Goal: Transaction & Acquisition: Book appointment/travel/reservation

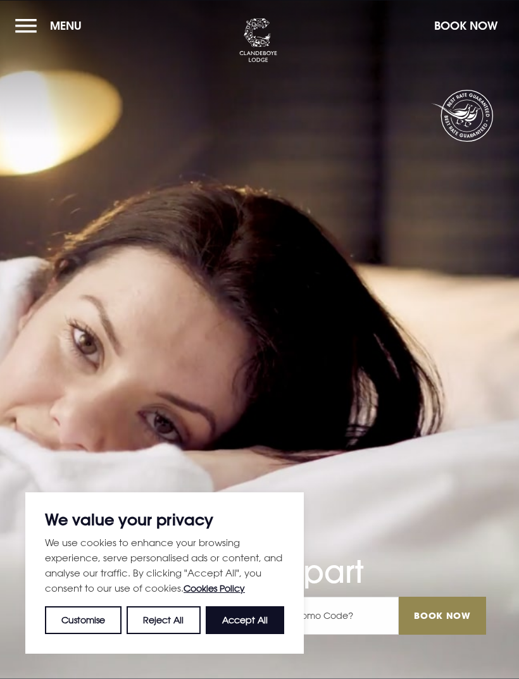
click at [254, 622] on button "Accept All" at bounding box center [245, 621] width 79 height 28
checkbox input "true"
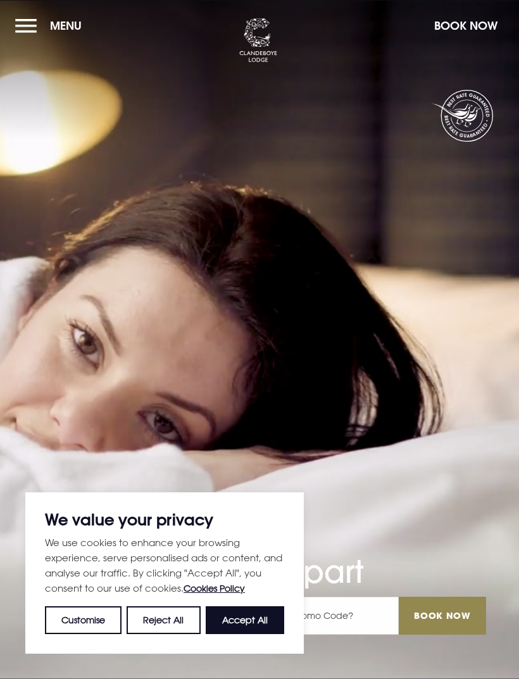
checkbox input "true"
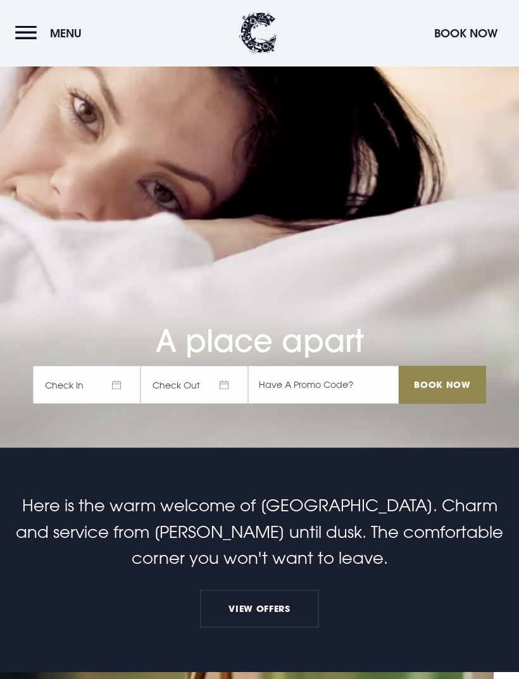
scroll to position [231, 0]
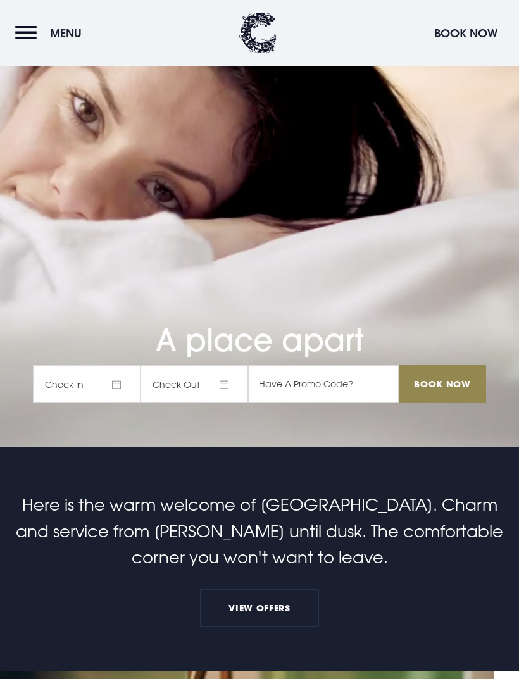
click at [115, 404] on span "Check In" at bounding box center [87, 385] width 108 height 38
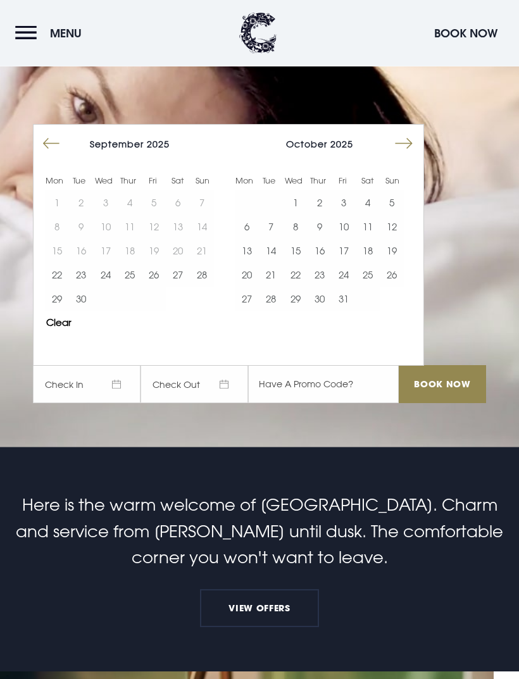
scroll to position [232, 0]
click at [413, 156] on button "Move forward to switch to the next month." at bounding box center [404, 144] width 24 height 24
click at [372, 239] on button "8" at bounding box center [368, 227] width 24 height 24
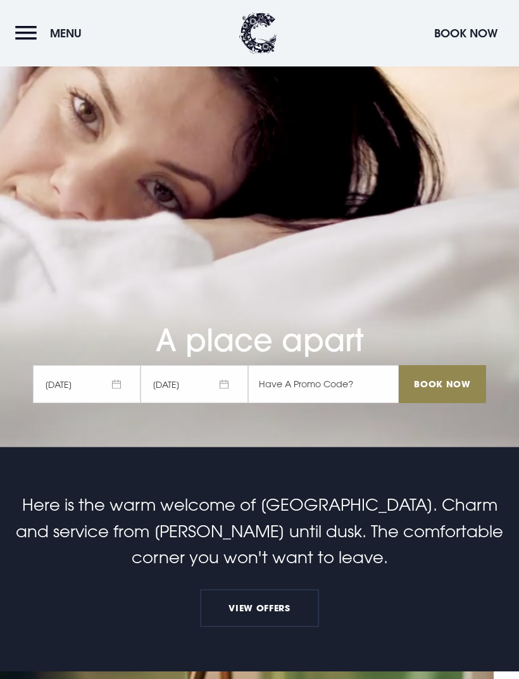
click at [207, 403] on span "[DATE]" at bounding box center [195, 384] width 108 height 38
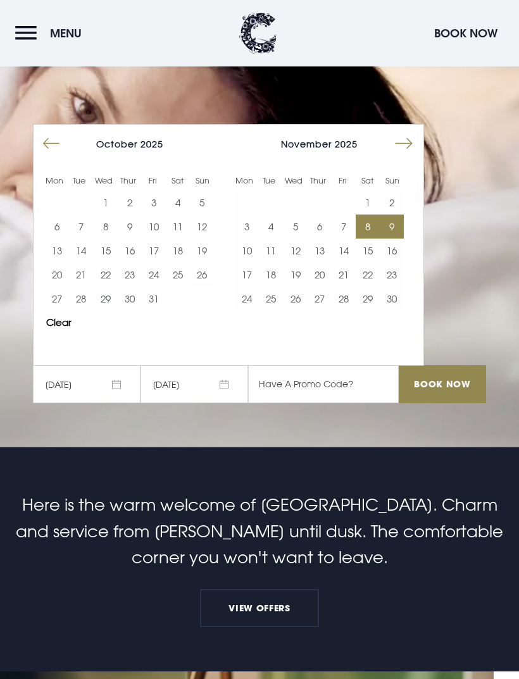
click at [255, 263] on button "10" at bounding box center [247, 251] width 24 height 24
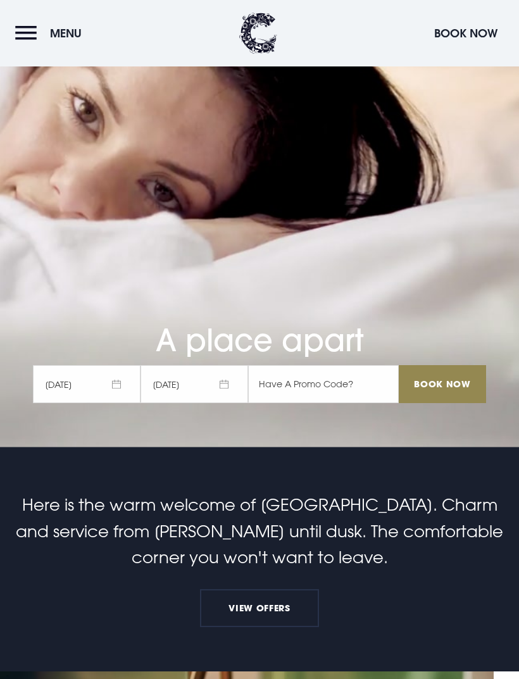
click at [444, 403] on input "Book Now" at bounding box center [442, 384] width 87 height 38
